Goal: Information Seeking & Learning: Learn about a topic

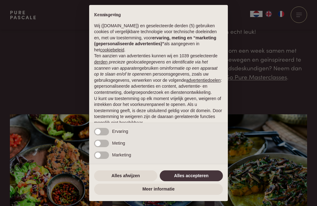
scroll to position [84, 0]
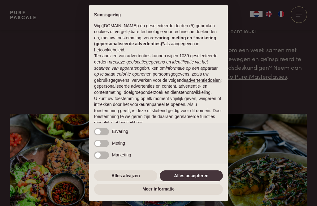
click at [211, 181] on button "Alles accepteren" at bounding box center [191, 175] width 63 height 11
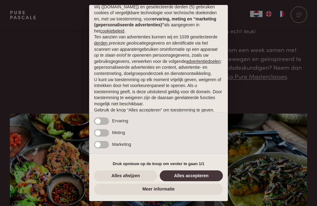
click at [186, 181] on button "Alles accepteren" at bounding box center [191, 175] width 63 height 11
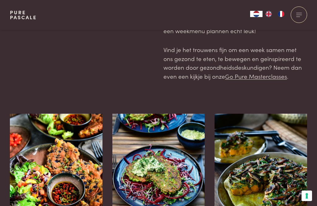
click at [198, 195] on img at bounding box center [158, 175] width 92 height 124
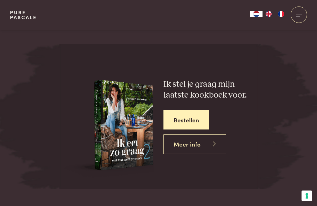
scroll to position [2280, 0]
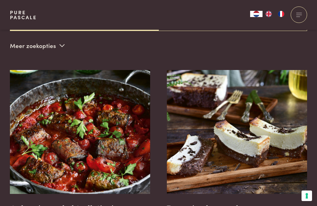
scroll to position [205, 0]
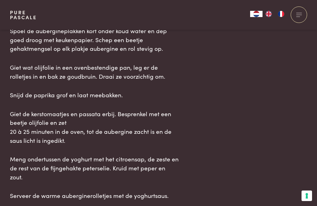
scroll to position [835, 0]
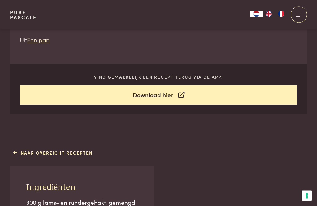
scroll to position [257, 0]
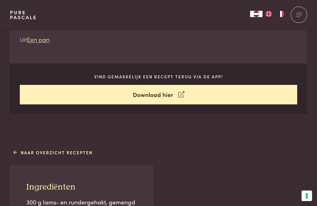
click at [25, 154] on link "Naar overzicht recepten" at bounding box center [52, 152] width 79 height 6
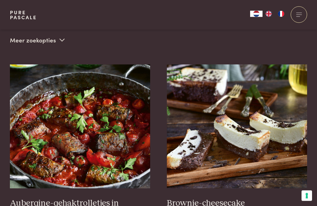
scroll to position [207, 0]
click at [32, 133] on img at bounding box center [80, 126] width 140 height 124
